Goal: Check status: Check status

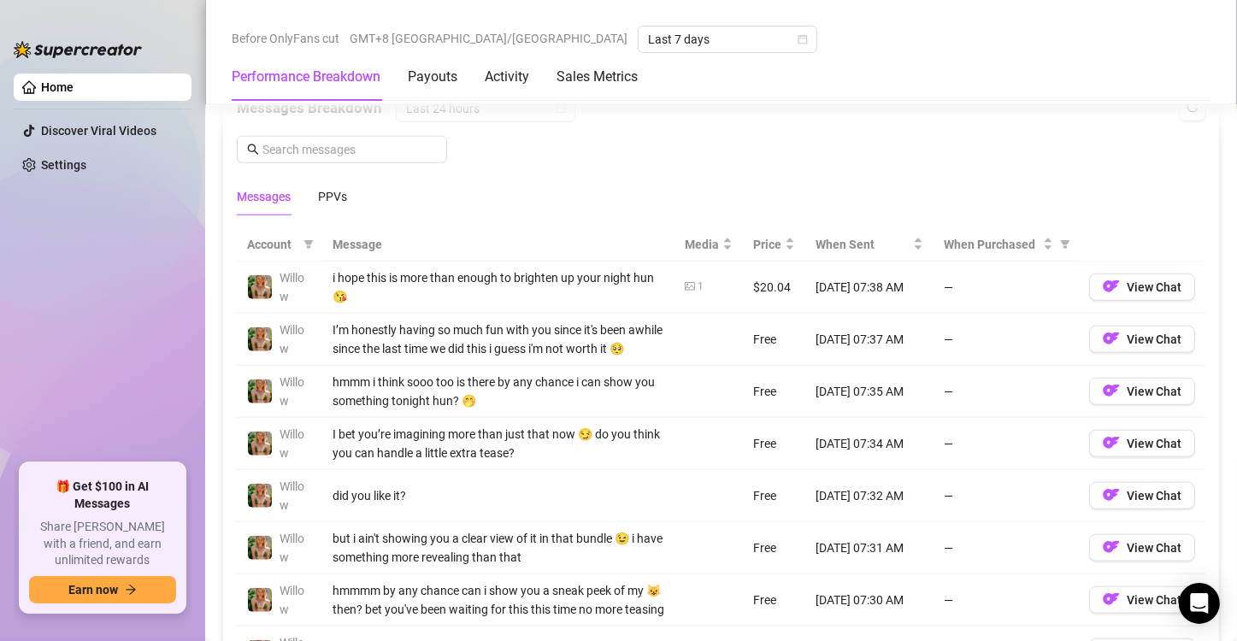
scroll to position [1539, 0]
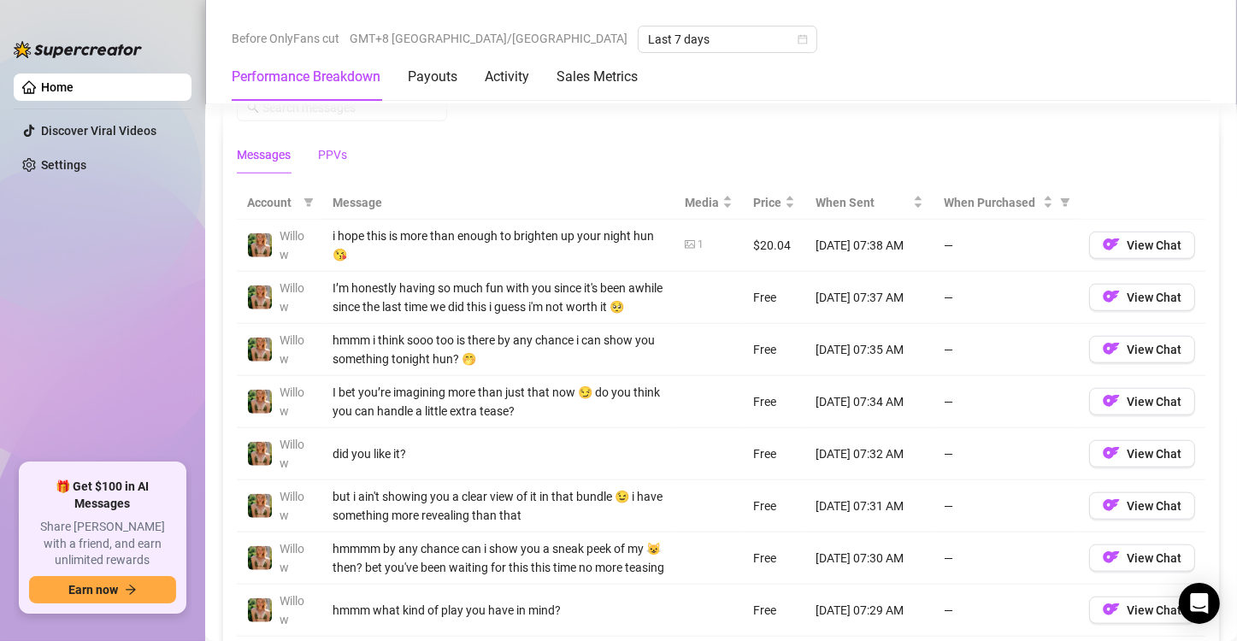
click at [335, 157] on div "PPVs" at bounding box center [332, 154] width 29 height 19
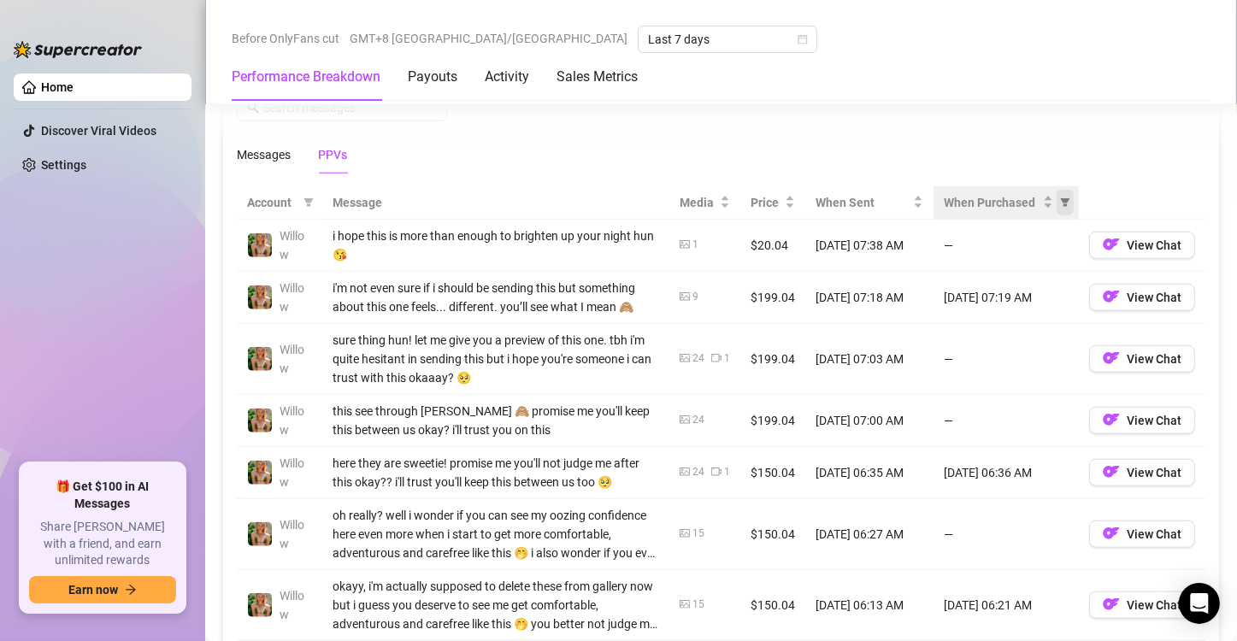
click at [1057, 191] on span "When Purchased" at bounding box center [1065, 203] width 17 height 26
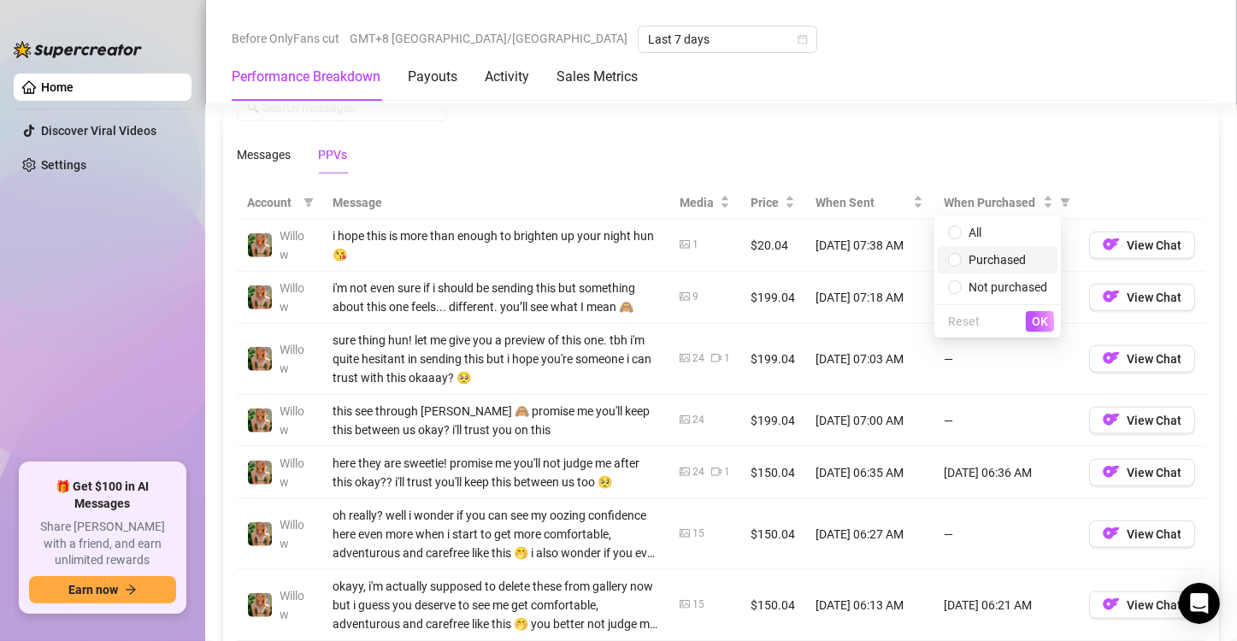
click at [985, 260] on span "Purchased" at bounding box center [997, 260] width 57 height 14
radio input "true"
click at [1034, 326] on span "OK" at bounding box center [1040, 322] width 16 height 14
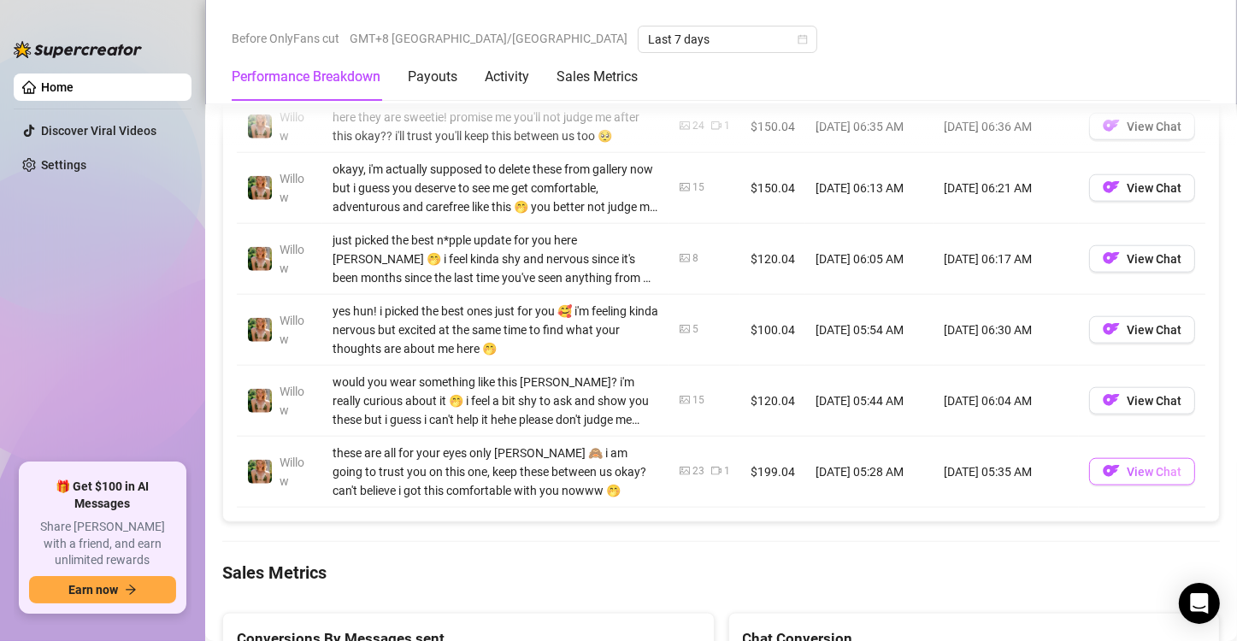
scroll to position [1624, 0]
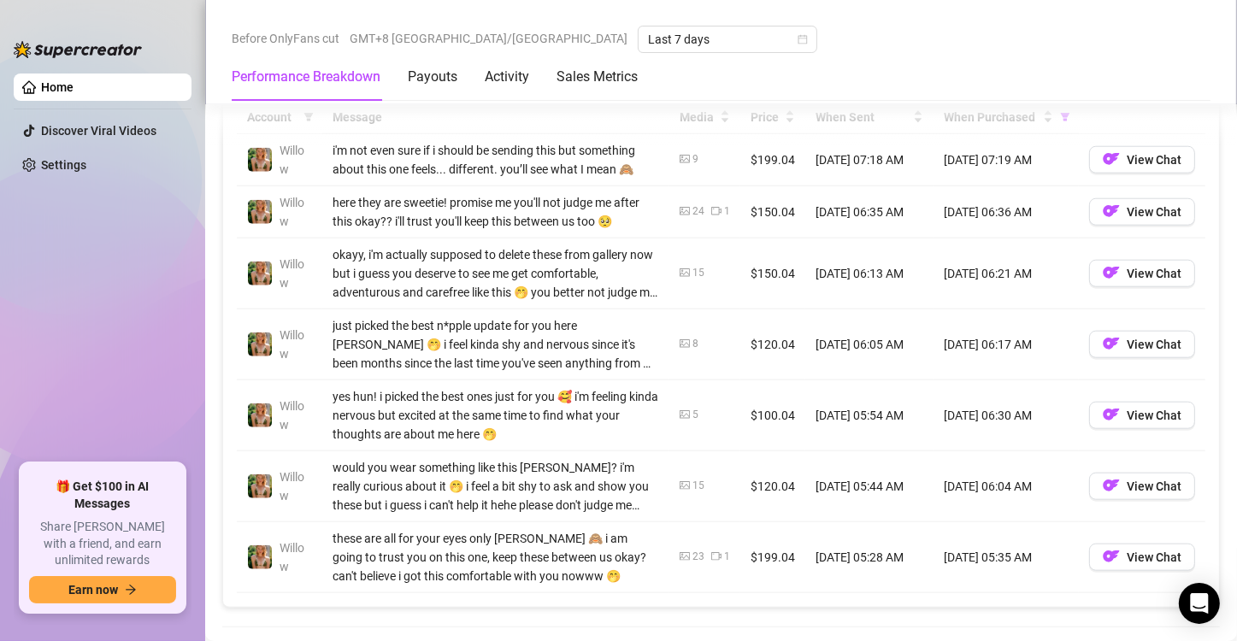
click at [300, 451] on td "Willow" at bounding box center [279, 486] width 85 height 71
click at [317, 616] on div "Total Sales $11,089.68 Active Chats 345 Messages Sent 1867 Performance by OnlyF…" at bounding box center [721, 170] width 998 height 3151
